Goal: Task Accomplishment & Management: Complete application form

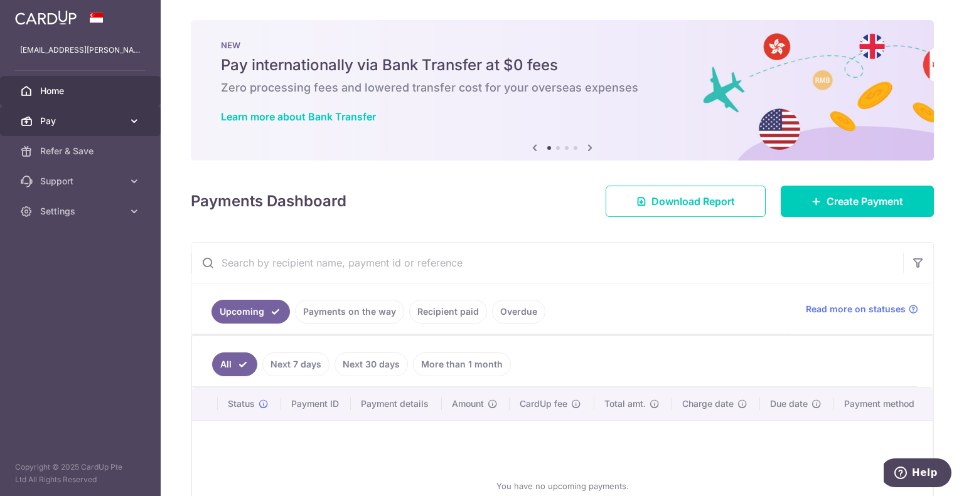
click at [51, 118] on span "Pay" at bounding box center [81, 121] width 83 height 13
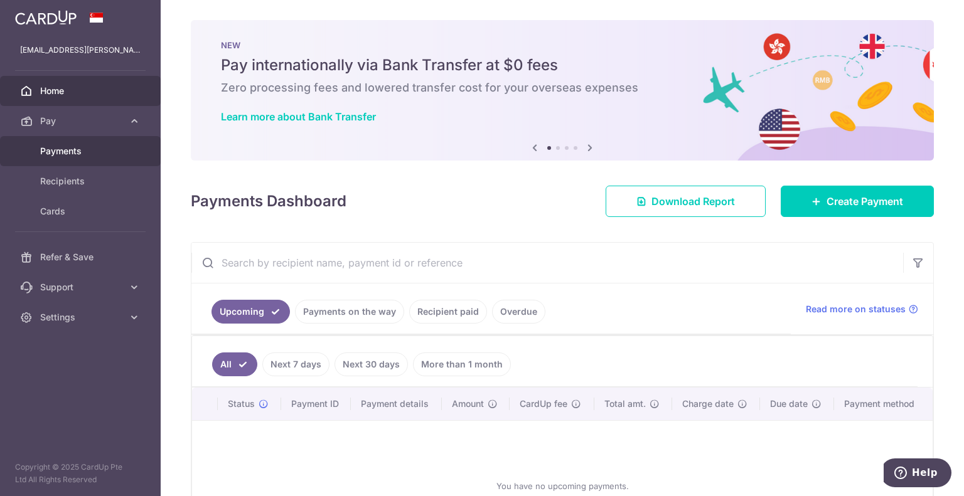
click at [53, 147] on span "Payments" at bounding box center [81, 151] width 83 height 13
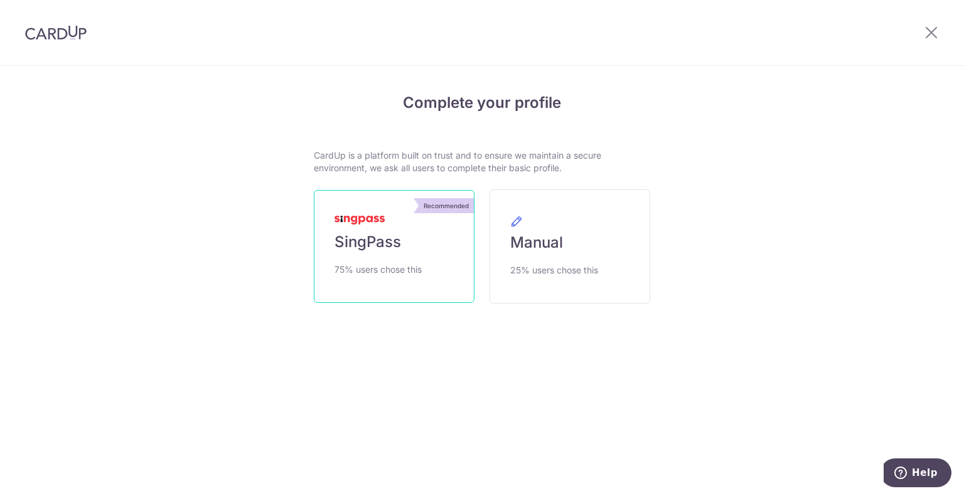
click at [345, 245] on span "SingPass" at bounding box center [367, 242] width 67 height 20
